Goal: Find specific page/section

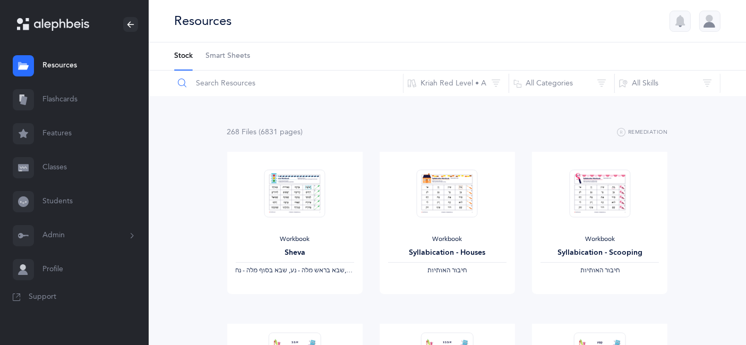
click at [221, 80] on input "text" at bounding box center [289, 83] width 230 height 25
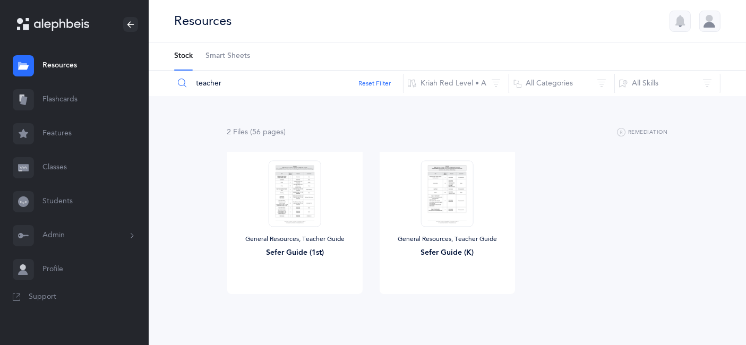
type input "teacher"
click at [305, 198] on img at bounding box center [295, 193] width 52 height 66
click at [295, 303] on span "View" at bounding box center [294, 305] width 17 height 10
click at [76, 101] on link "Flashcards" at bounding box center [74, 100] width 149 height 34
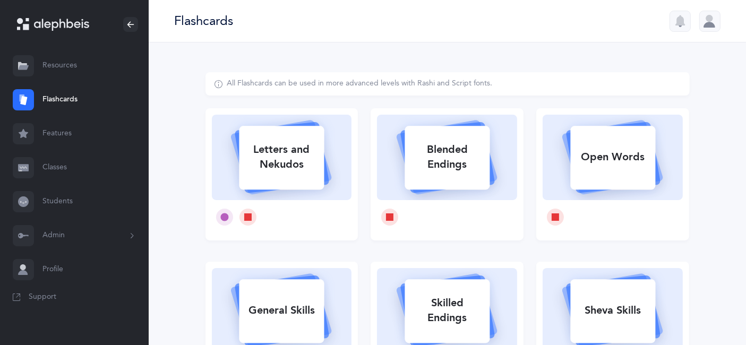
click at [71, 131] on link "Features" at bounding box center [74, 134] width 149 height 34
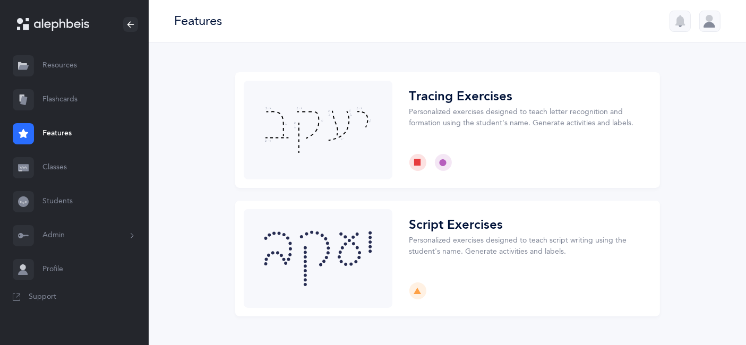
click at [61, 171] on link "Classes" at bounding box center [74, 168] width 149 height 34
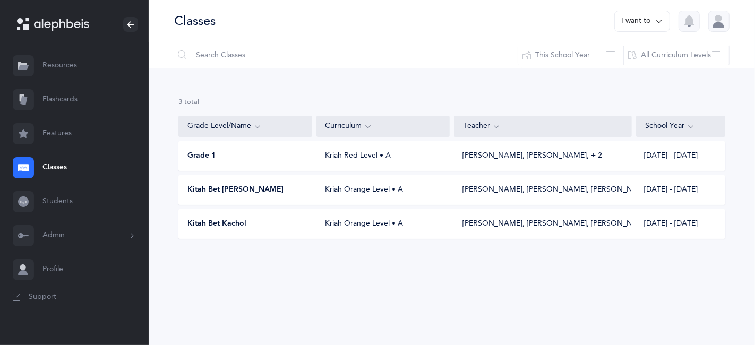
click at [71, 205] on link "Students" at bounding box center [74, 202] width 149 height 34
